Goal: Transaction & Acquisition: Book appointment/travel/reservation

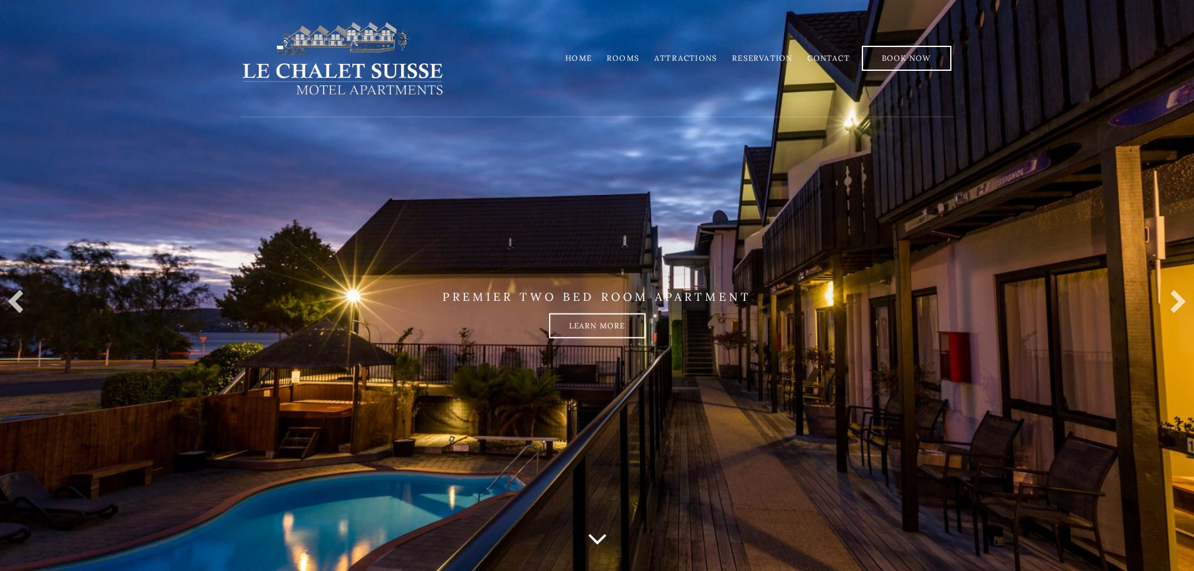
click at [629, 59] on link "Rooms" at bounding box center [623, 57] width 33 height 9
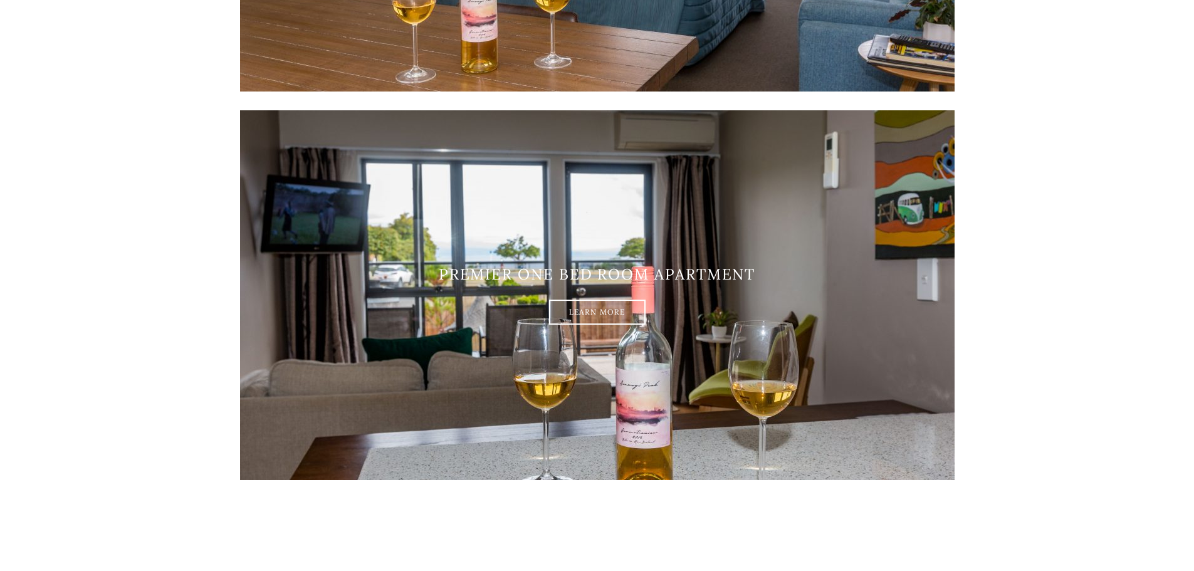
scroll to position [1379, 0]
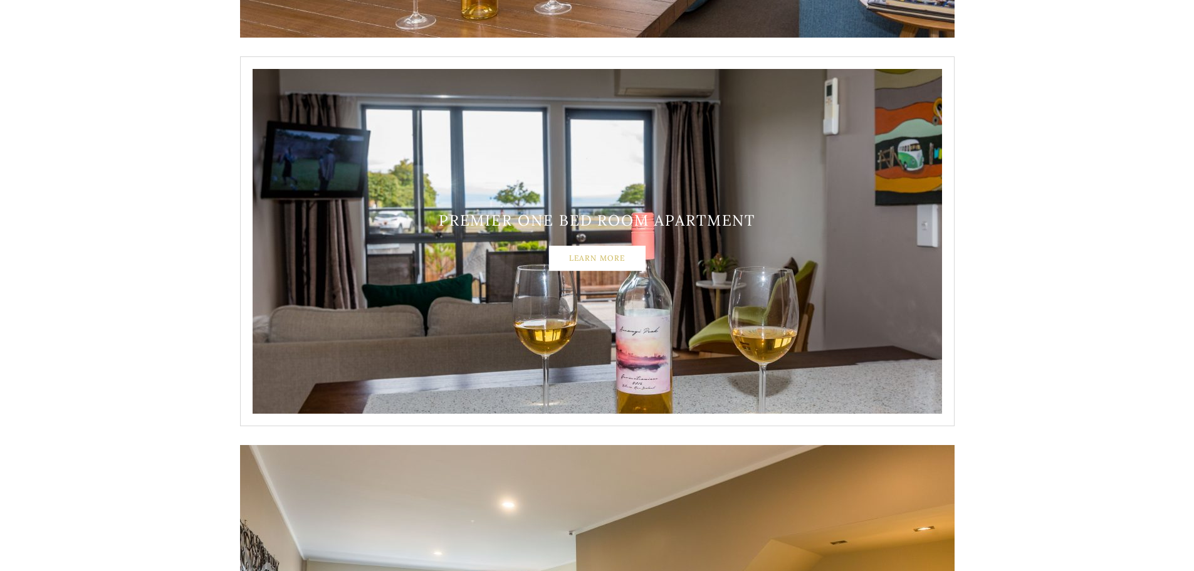
click at [609, 251] on link "Learn More" at bounding box center [597, 258] width 97 height 25
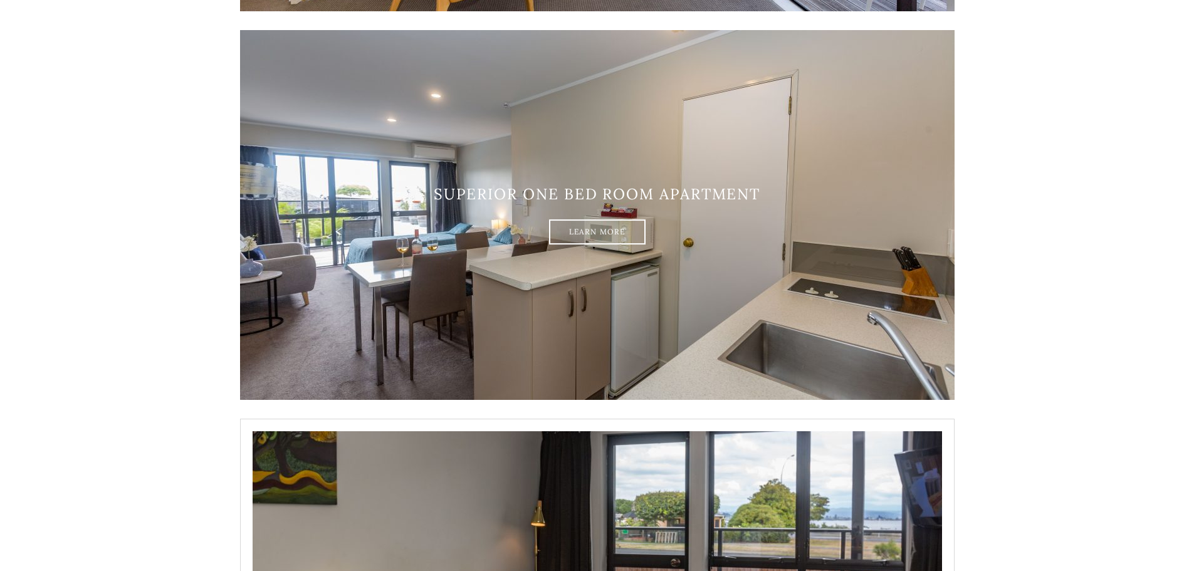
scroll to position [627, 0]
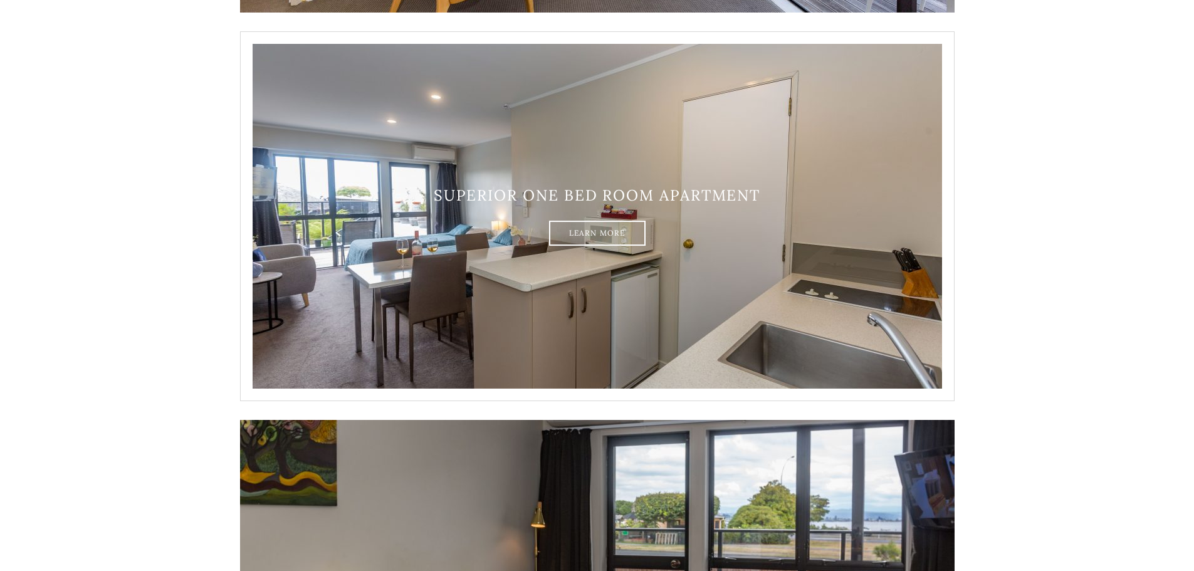
click at [586, 177] on img at bounding box center [597, 216] width 715 height 370
click at [604, 231] on link "Learn More" at bounding box center [597, 233] width 97 height 25
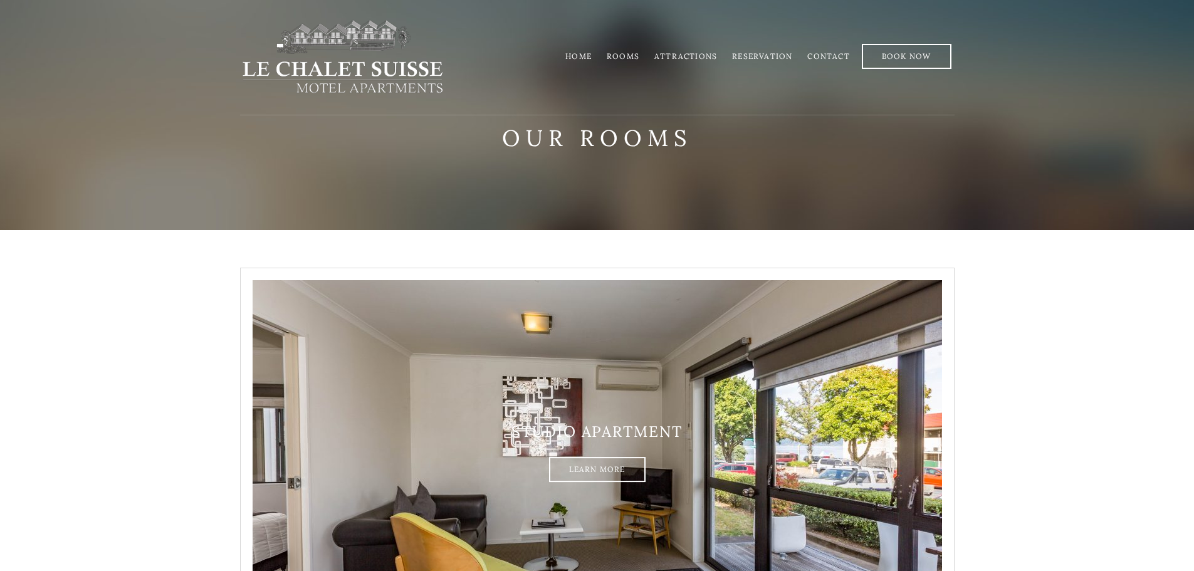
scroll to position [0, 0]
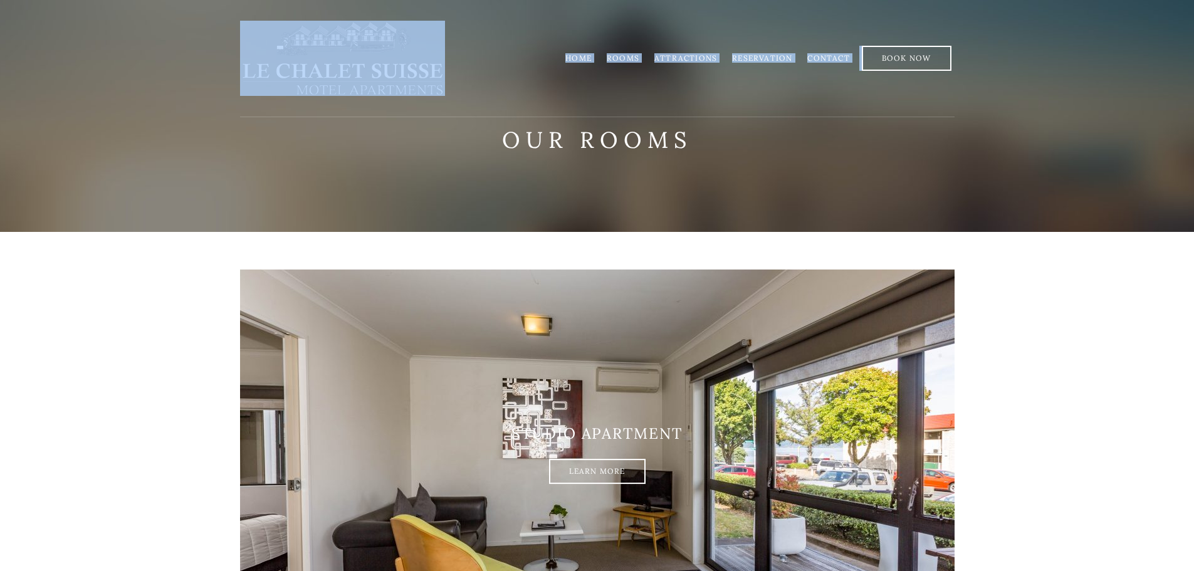
drag, startPoint x: 455, startPoint y: 71, endPoint x: 278, endPoint y: 72, distance: 176.2
click at [278, 72] on div "Home Rooms Attractions Reservation Contact Book Now" at bounding box center [597, 58] width 715 height 117
copy div "Home Rooms Attractions Reservation Contact"
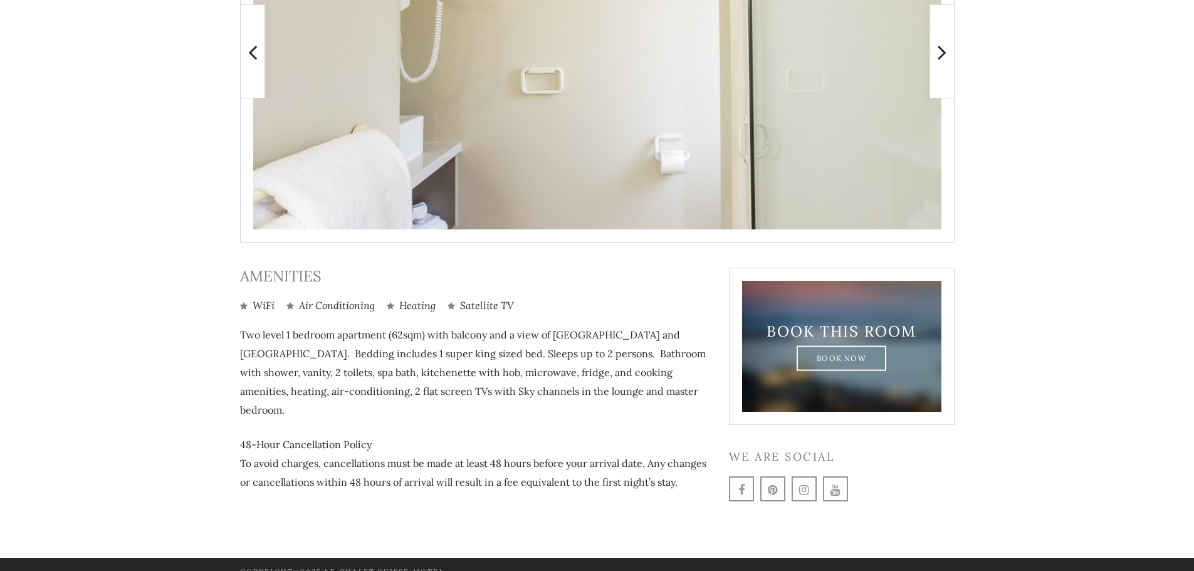
scroll to position [424, 0]
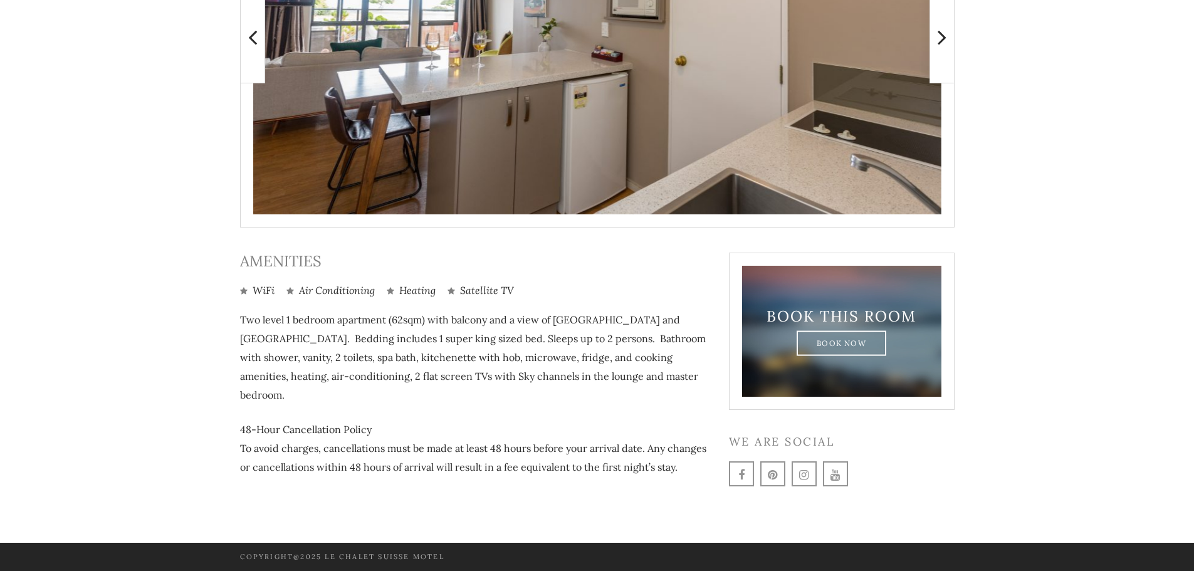
click at [385, 420] on p "48-Hour Cancellation Policy To avoid charges, cancellations must be made at lea…" at bounding box center [475, 448] width 470 height 56
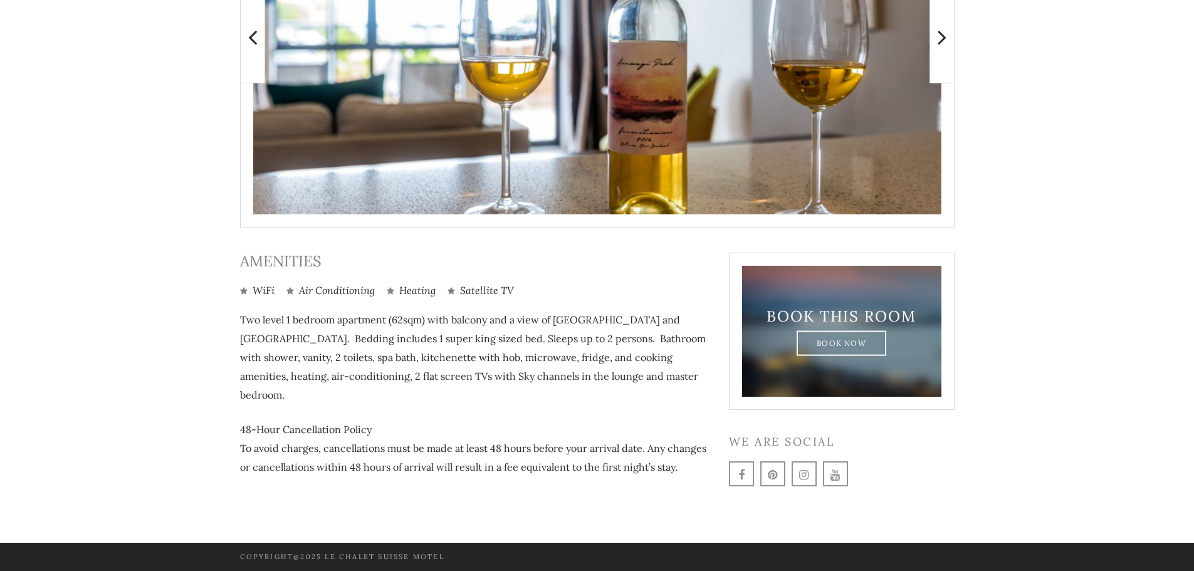
click at [468, 420] on p "48-Hour Cancellation Policy To avoid charges, cancellations must be made at lea…" at bounding box center [475, 448] width 470 height 56
